Goal: Find specific page/section: Find specific page/section

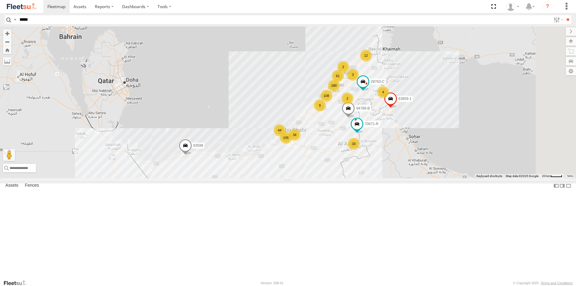
type input "*****"
click at [565, 15] on input "**" at bounding box center [568, 19] width 7 height 9
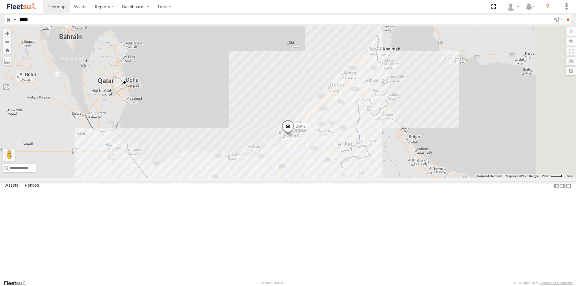
click at [0, 0] on div "Mussafah" at bounding box center [0, 0] width 0 height 0
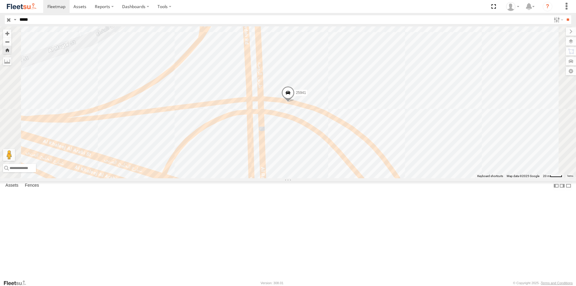
click at [295, 102] on span at bounding box center [288, 94] width 13 height 16
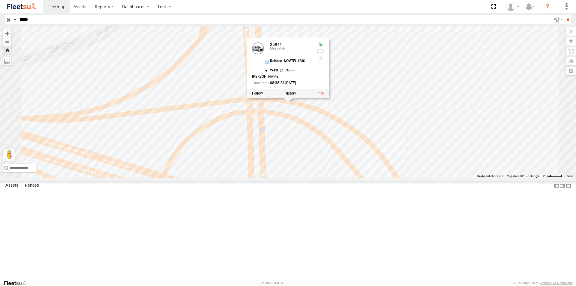
click at [275, 119] on div "25941 25941 Mussafah Rabdan-NOVTEL IBIS 24.39474 , 54.52443 West 70 Aliabdullah…" at bounding box center [288, 102] width 576 height 152
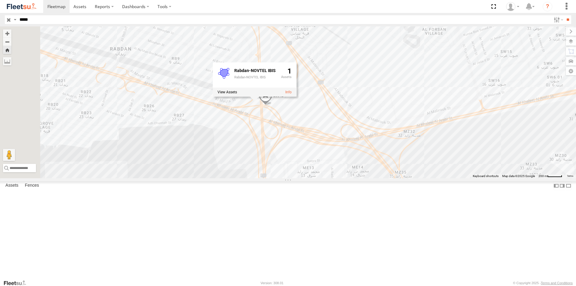
click at [434, 178] on div "25941 Rabdan-NOVTEL IBIS Rabdan-NOVTEL IBIS 1" at bounding box center [288, 102] width 576 height 152
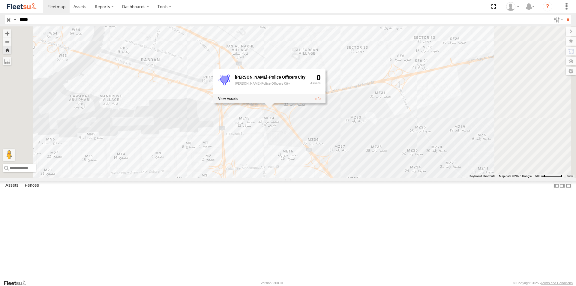
drag, startPoint x: 245, startPoint y: 174, endPoint x: 209, endPoint y: 141, distance: 48.0
click at [209, 141] on div "25941 [PERSON_NAME]-Police Officers City [PERSON_NAME]-Police Officers City 0" at bounding box center [288, 102] width 576 height 152
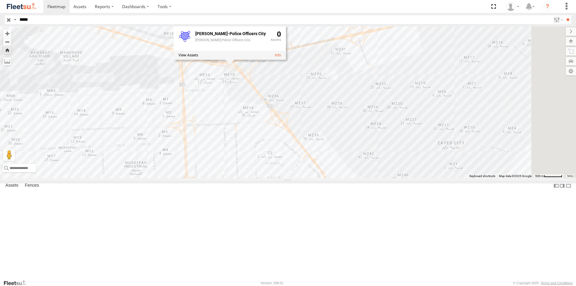
drag, startPoint x: 275, startPoint y: 196, endPoint x: 238, endPoint y: 159, distance: 52.7
click at [238, 159] on div "25941 [PERSON_NAME]-Police Officers City [PERSON_NAME]-Police Officers City 0" at bounding box center [288, 102] width 576 height 152
click at [209, 149] on div "25941 [PERSON_NAME]-Police Officers City [PERSON_NAME]-Police Officers City 0" at bounding box center [288, 102] width 576 height 152
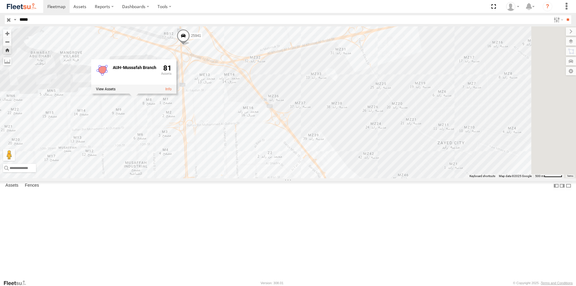
click at [254, 178] on div "25941 AUH-Mussafah Branch 81" at bounding box center [288, 102] width 576 height 152
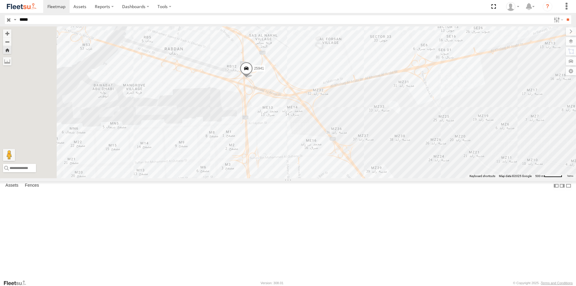
drag, startPoint x: 221, startPoint y: 123, endPoint x: 284, endPoint y: 156, distance: 71.4
click at [284, 156] on div "25941 DCT Warehouse 0" at bounding box center [288, 102] width 576 height 152
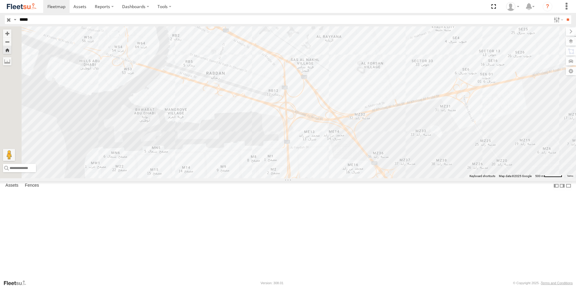
click at [0, 0] on div "25941" at bounding box center [0, 0] width 0 height 0
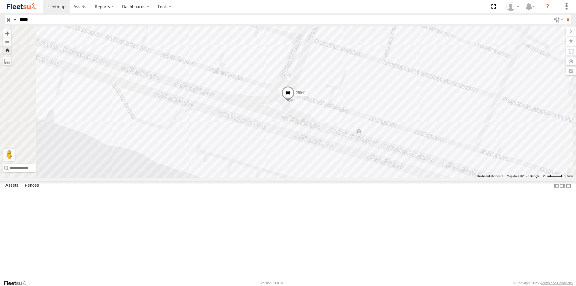
click at [295, 102] on span at bounding box center [288, 94] width 13 height 16
